Goal: Task Accomplishment & Management: Manage account settings

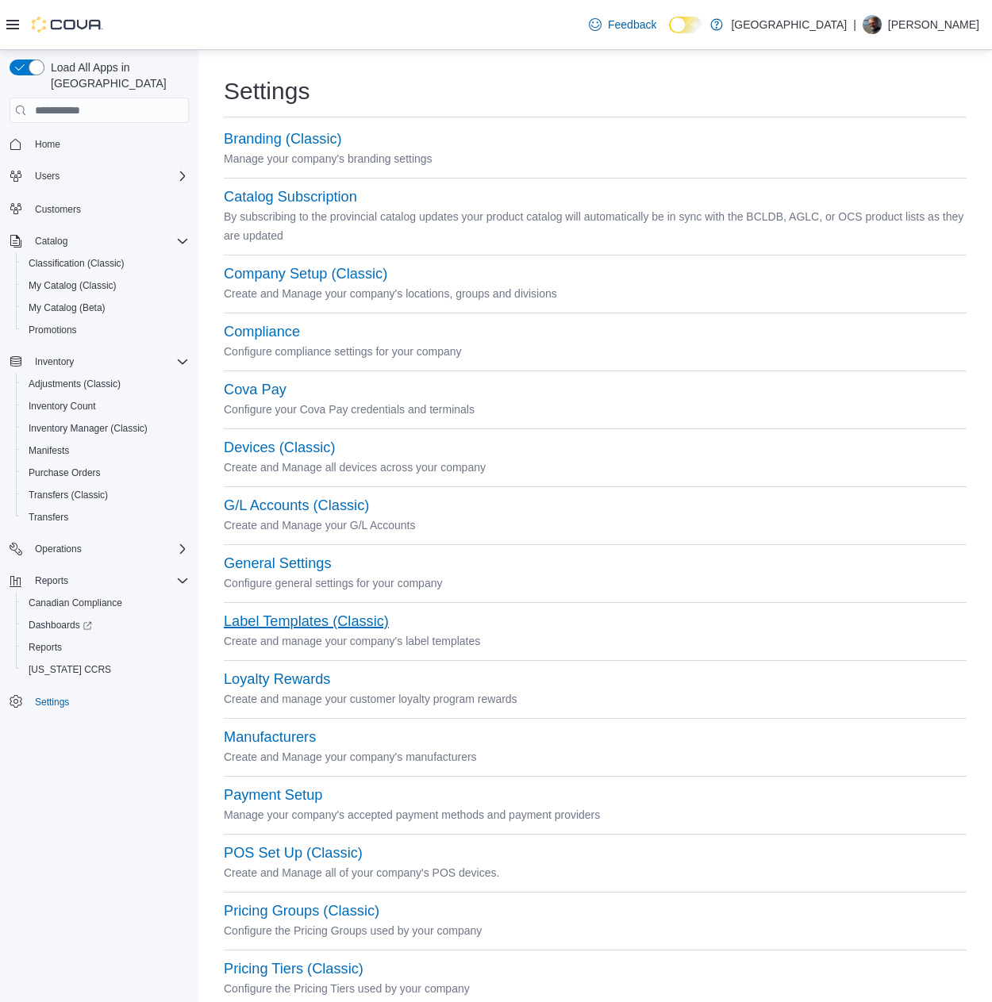
click at [244, 618] on button "Label Templates (Classic)" at bounding box center [306, 622] width 165 height 17
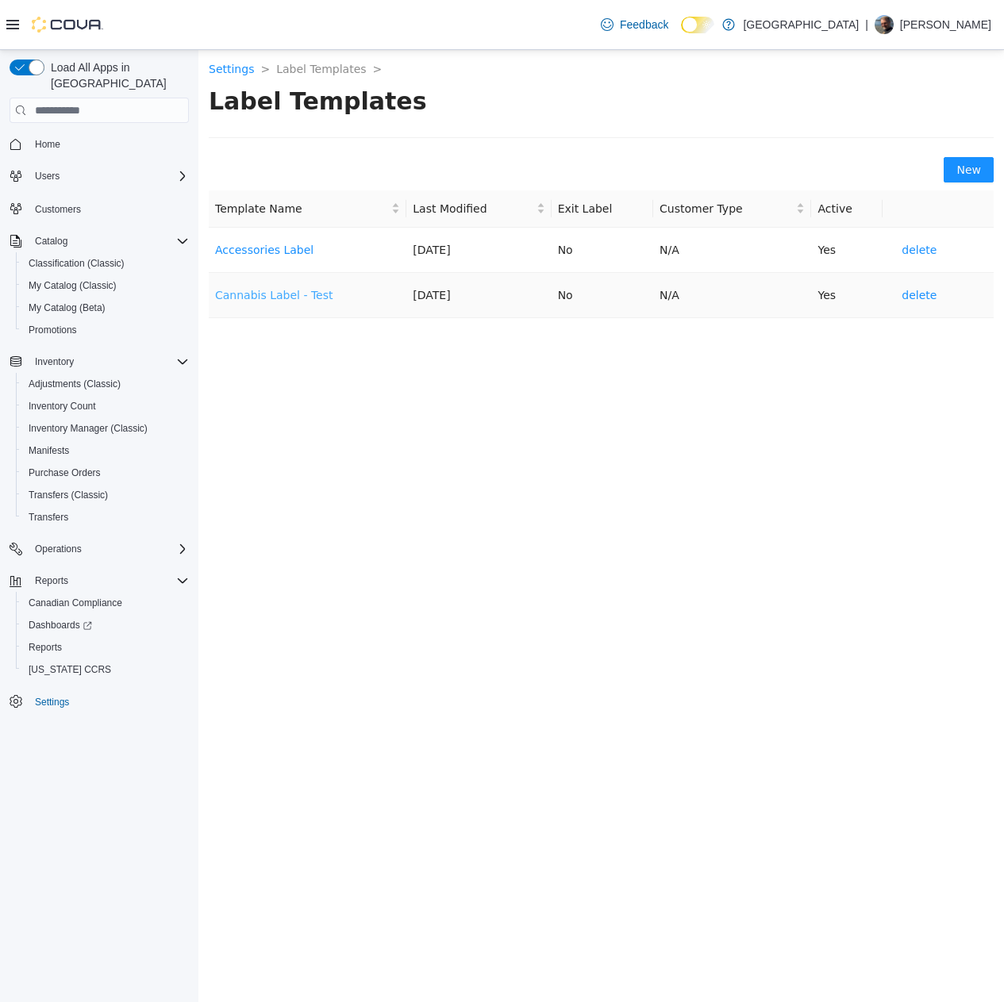
click at [256, 289] on link "Cannabis Label - Test" at bounding box center [274, 295] width 118 height 13
